Goal: Go to known website: Access a specific website the user already knows

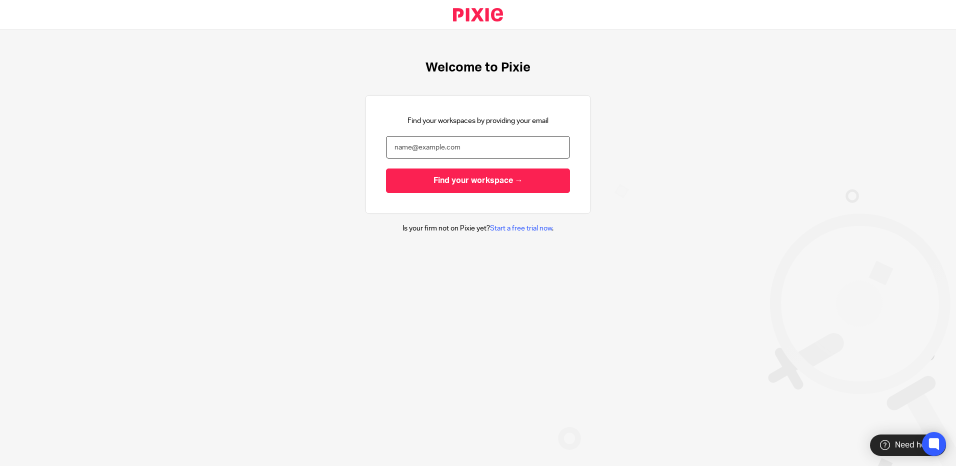
click at [407, 150] on input "email" at bounding box center [478, 147] width 184 height 22
type input "[PERSON_NAME][EMAIL_ADDRESS][PERSON_NAME][DOMAIN_NAME]"
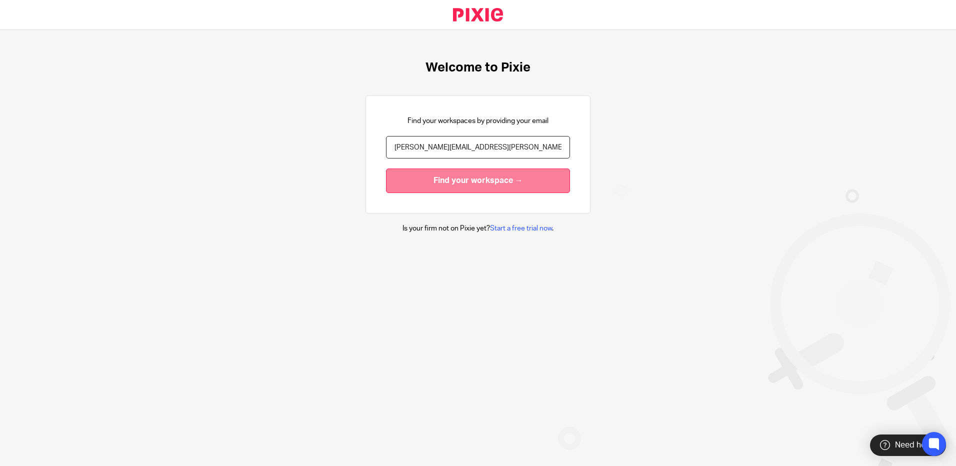
click at [446, 178] on input "Find your workspace →" at bounding box center [478, 180] width 184 height 24
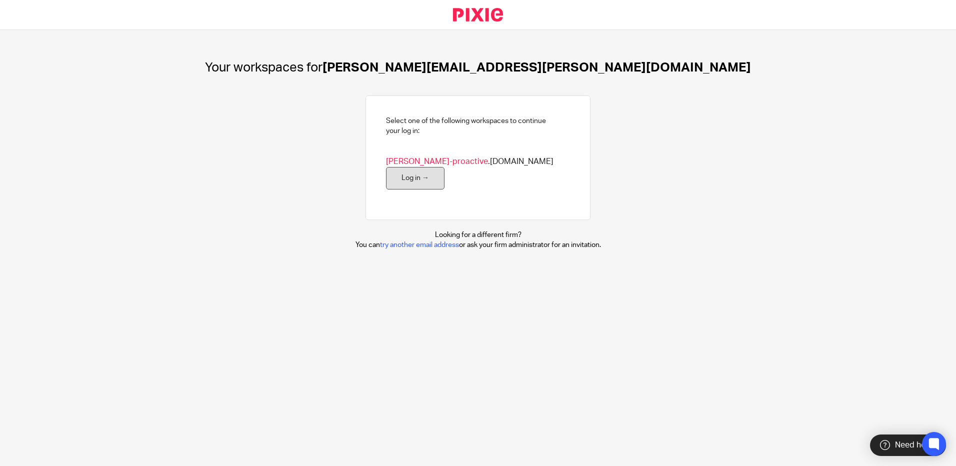
click at [444, 167] on link "Log in →" at bounding box center [415, 178] width 58 height 22
